Goal: Information Seeking & Learning: Find specific fact

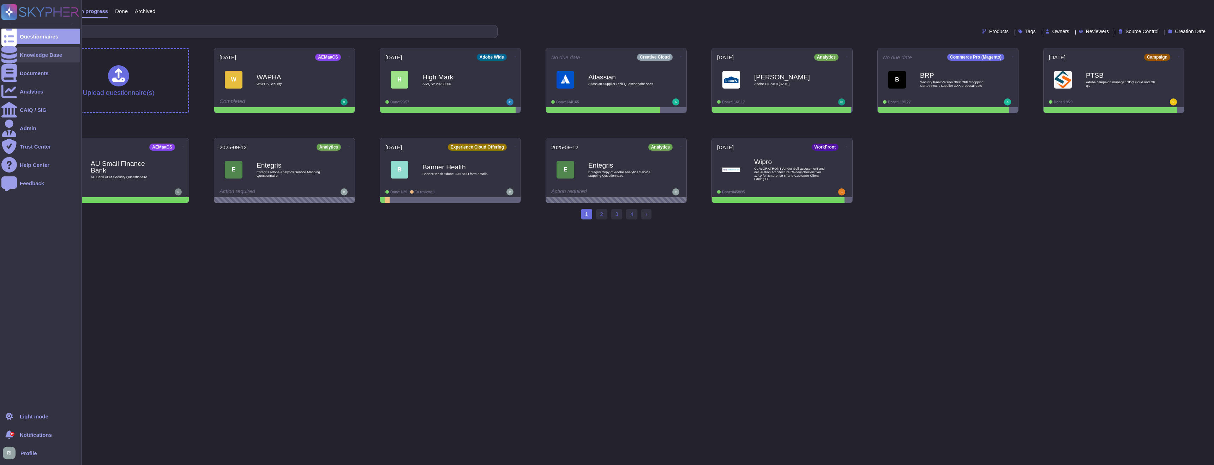
click at [47, 55] on div "Knowledge Base" at bounding box center [41, 54] width 42 height 5
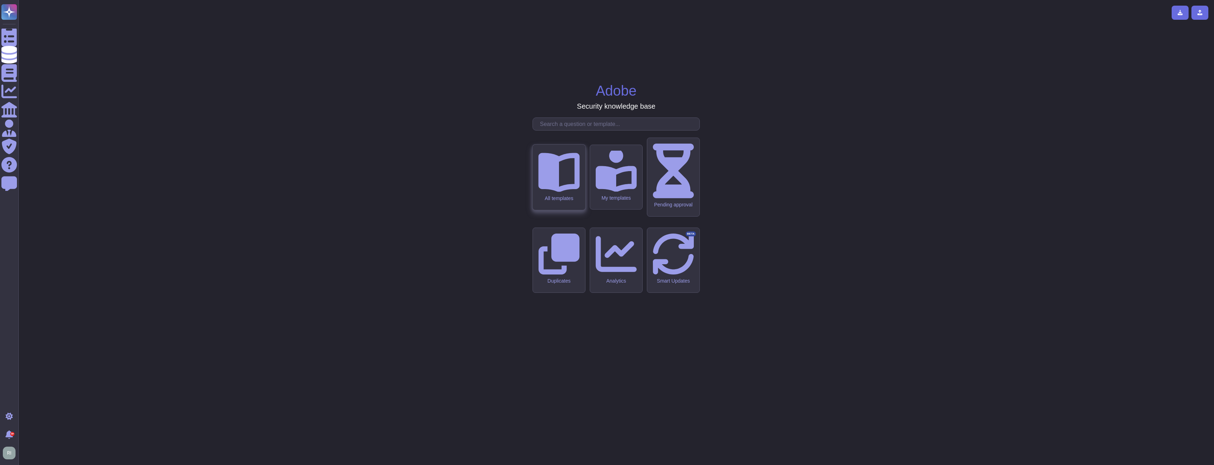
click at [534, 210] on div "All templates" at bounding box center [559, 177] width 53 height 65
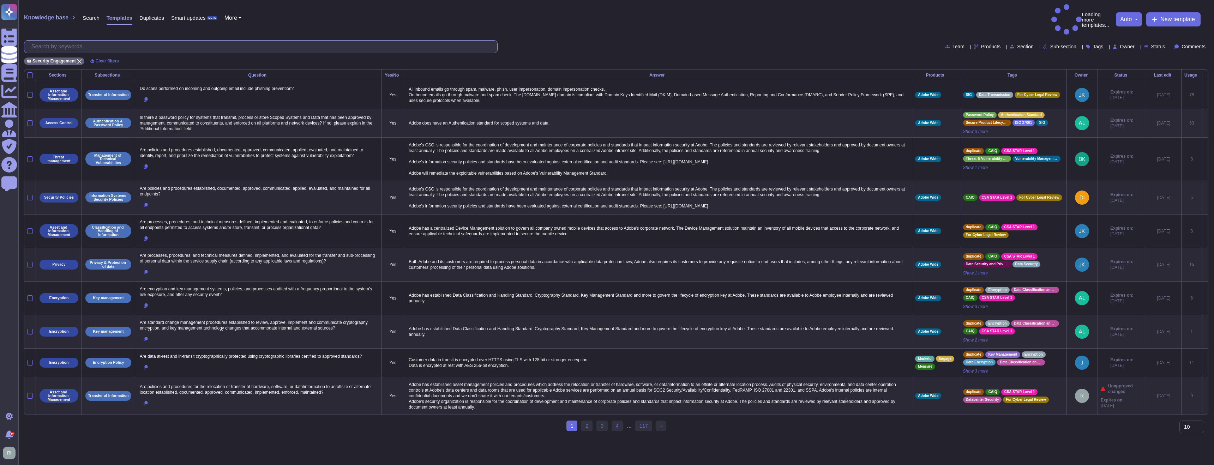
click at [168, 41] on input "text" at bounding box center [262, 47] width 469 height 12
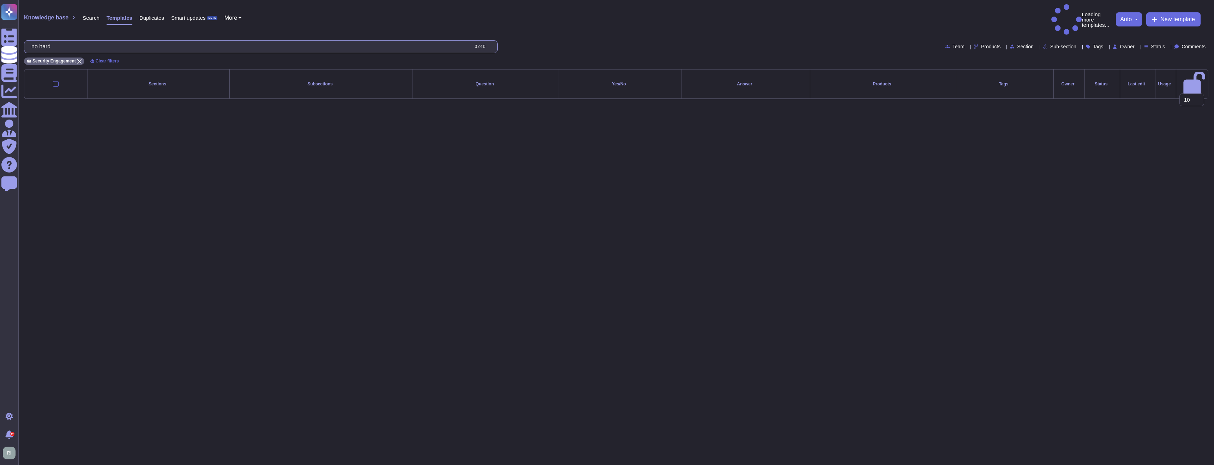
type input "c"
type input "hard coded"
